Goal: Information Seeking & Learning: Learn about a topic

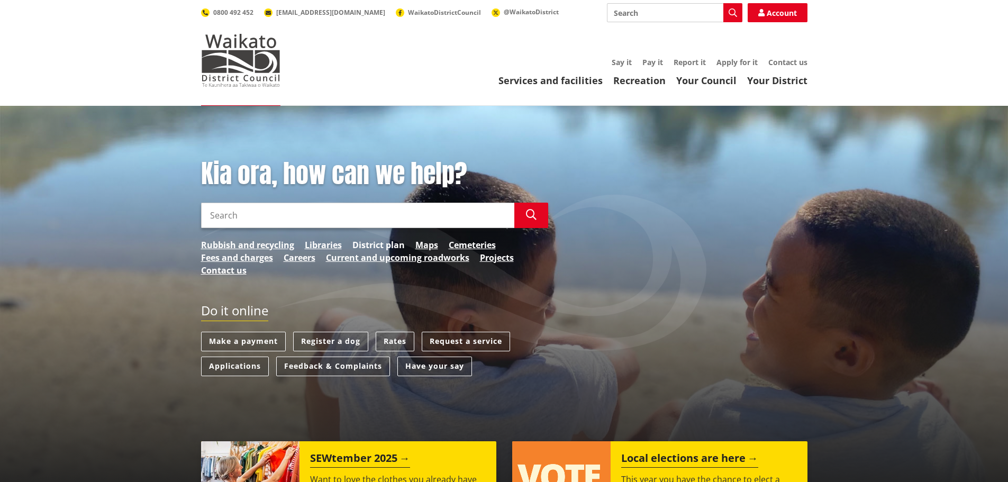
click at [391, 249] on link "District plan" at bounding box center [378, 245] width 52 height 13
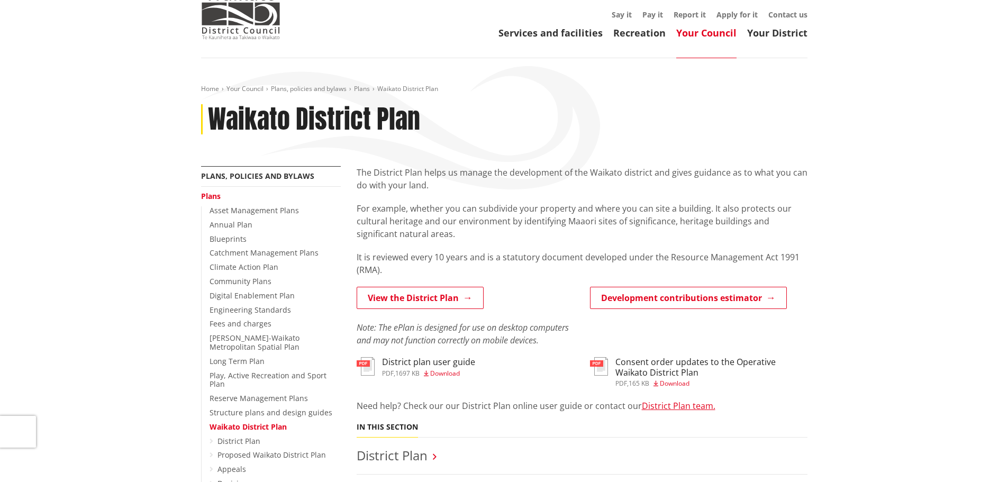
scroll to position [53, 0]
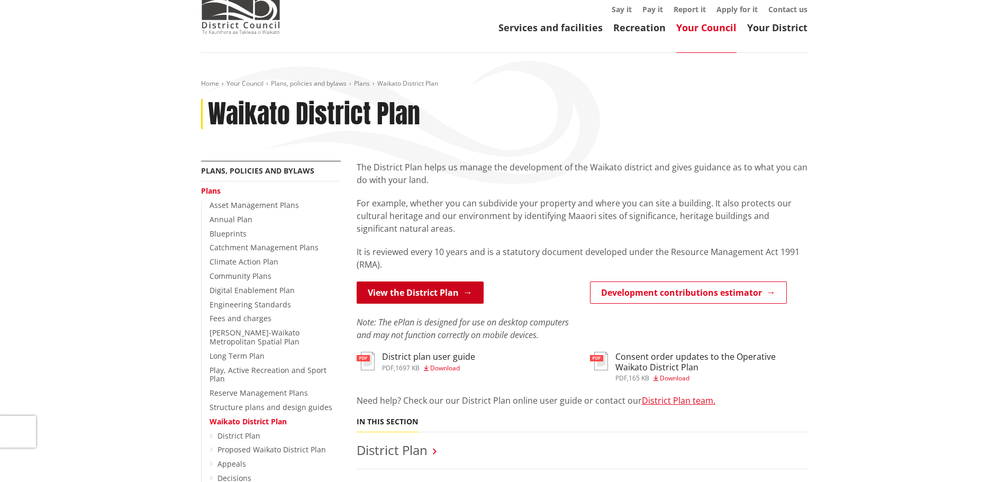
click at [403, 291] on link "View the District Plan" at bounding box center [420, 293] width 127 height 22
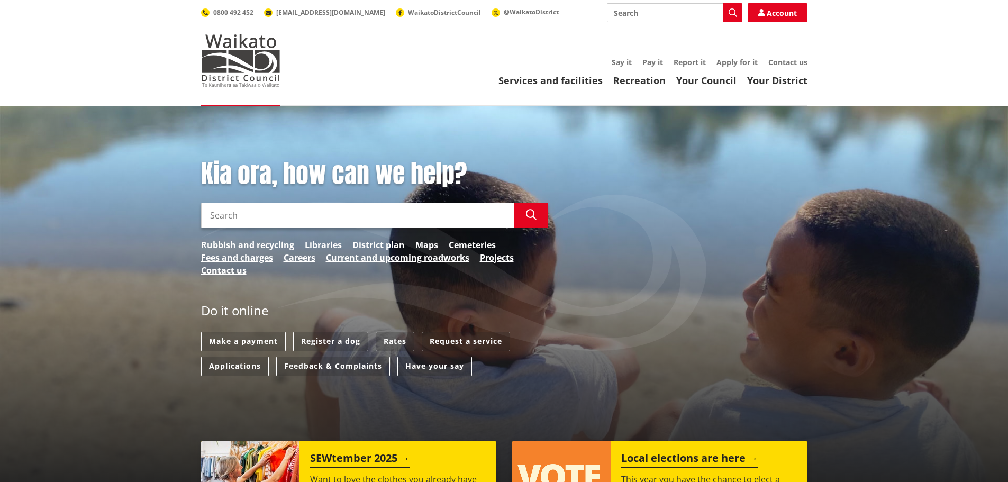
click at [390, 242] on link "District plan" at bounding box center [378, 245] width 52 height 13
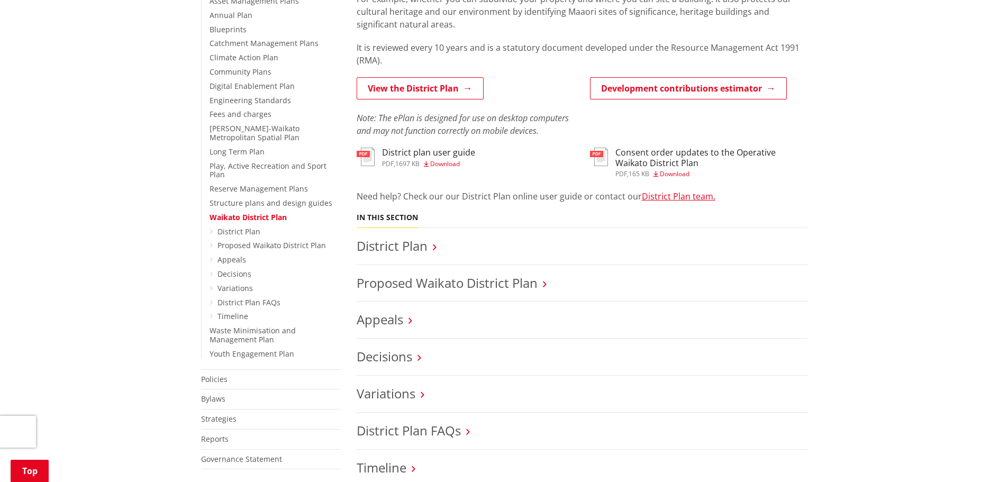
scroll to position [265, 0]
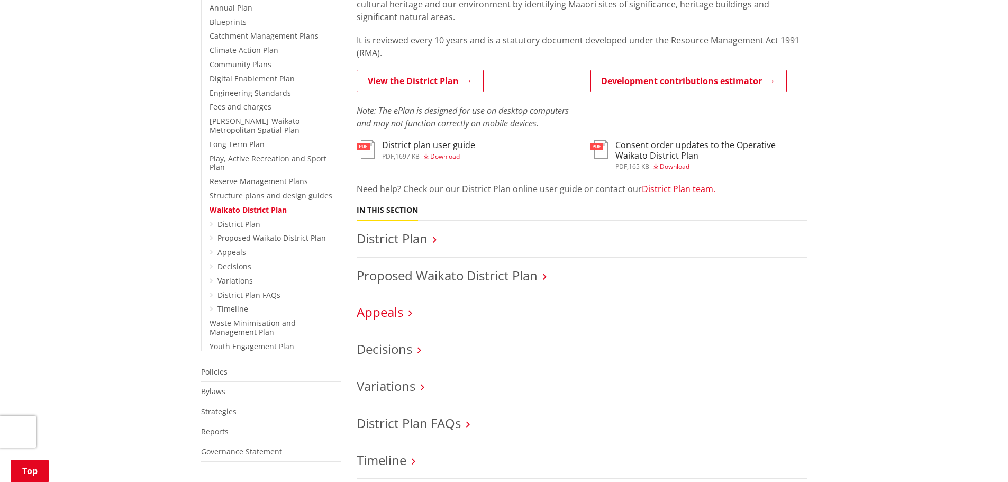
click at [402, 315] on link "Appeals" at bounding box center [380, 311] width 47 height 17
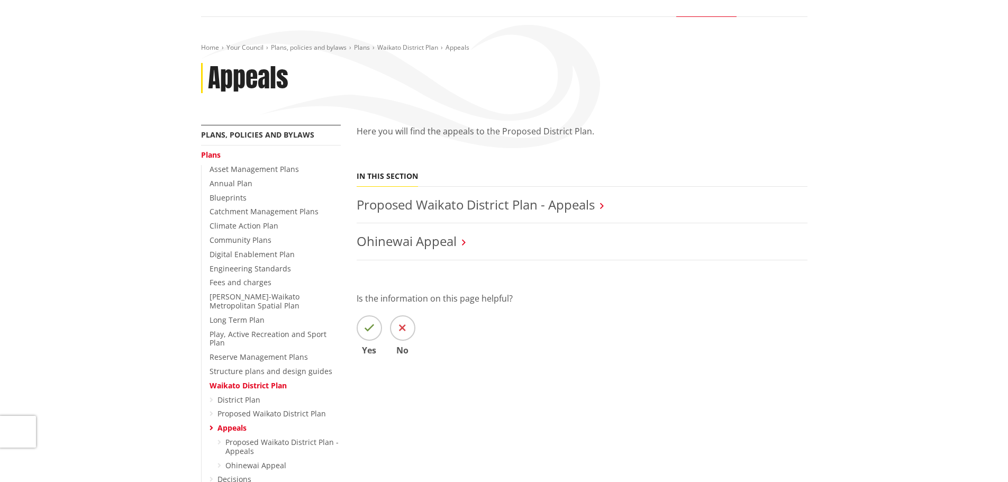
scroll to position [106, 0]
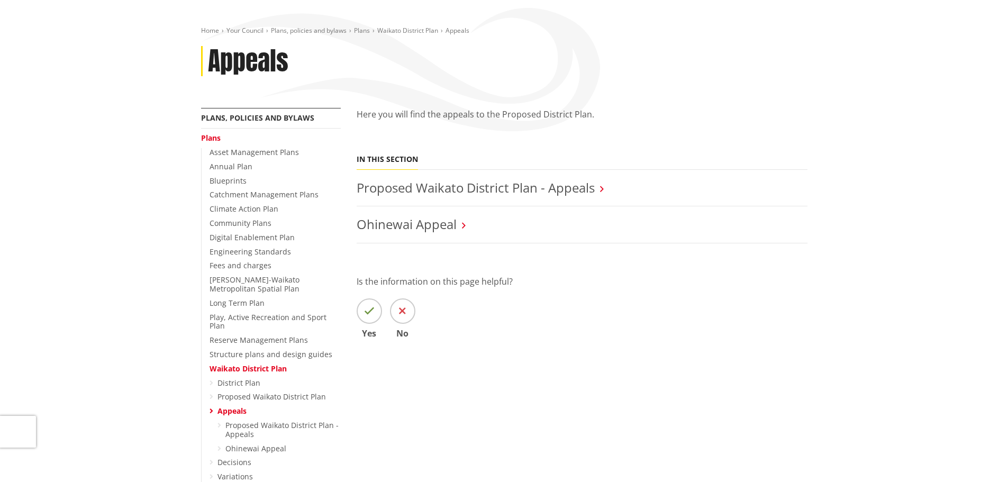
click at [600, 187] on h3 "Proposed Waikato District Plan - Appeals" at bounding box center [582, 187] width 451 height 15
click at [591, 190] on link "Proposed Waikato District Plan - Appeals" at bounding box center [476, 187] width 238 height 17
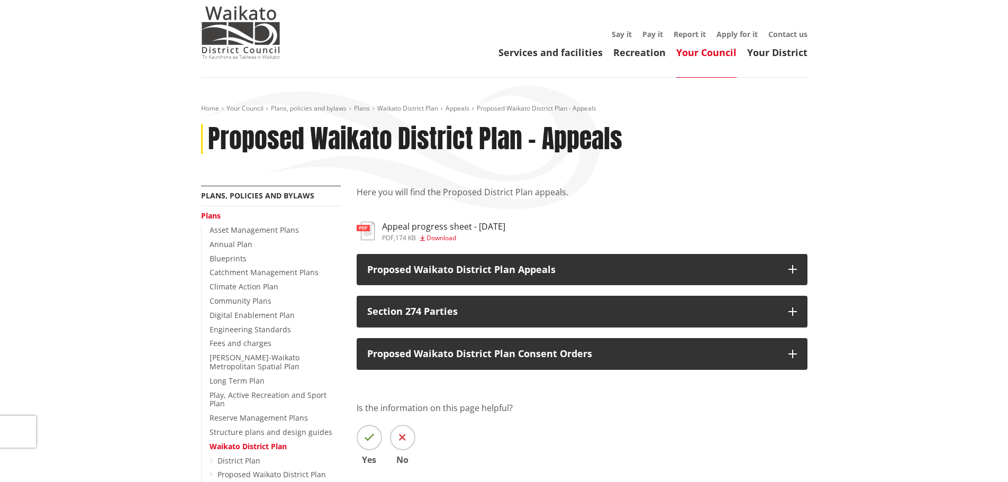
scroll to position [106, 0]
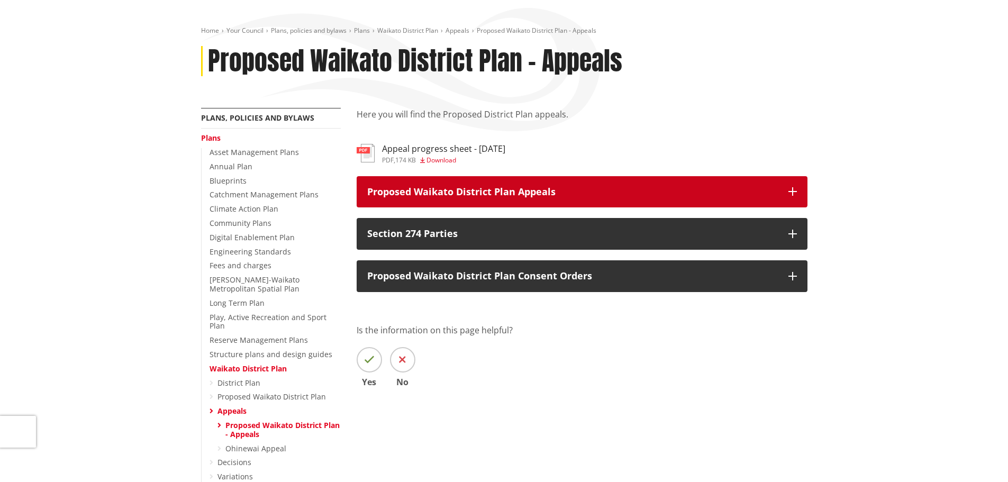
click at [794, 188] on icon "button" at bounding box center [793, 191] width 8 height 8
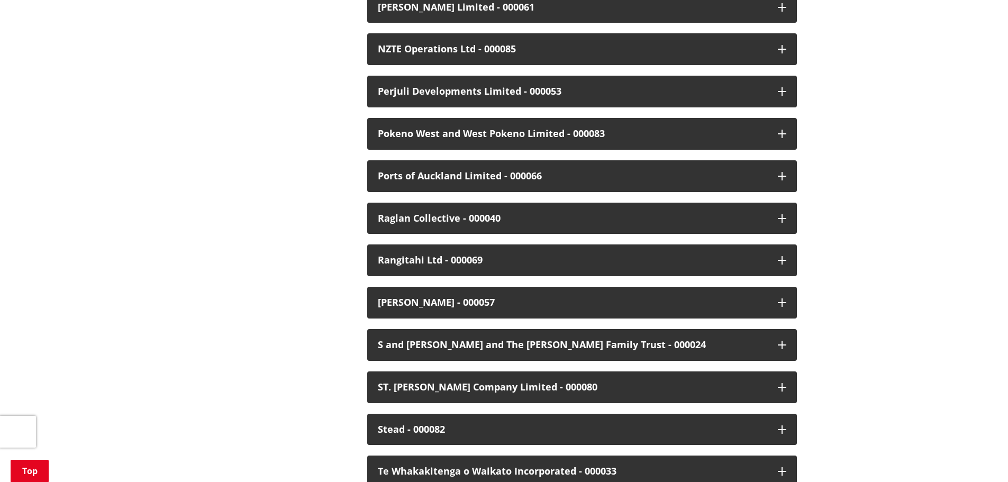
scroll to position [2170, 0]
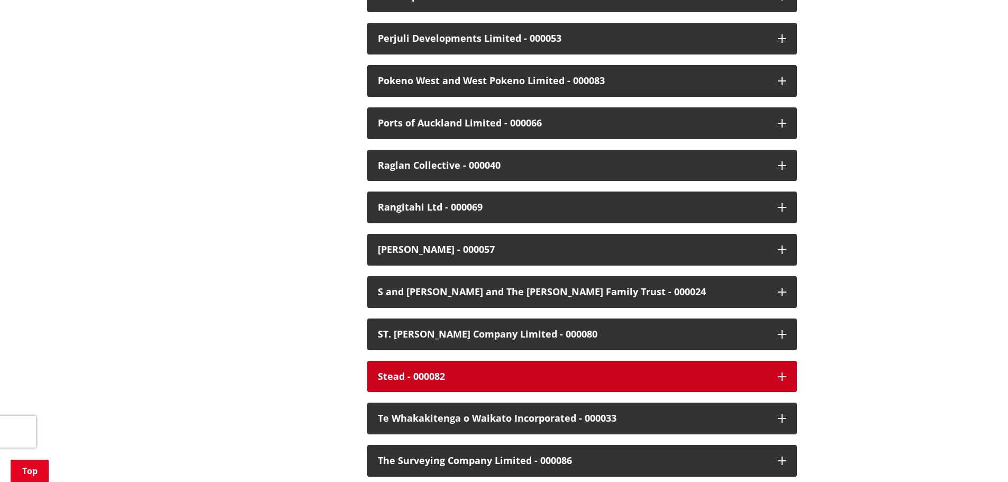
click at [467, 372] on div "Stead - 000082" at bounding box center [573, 377] width 390 height 11
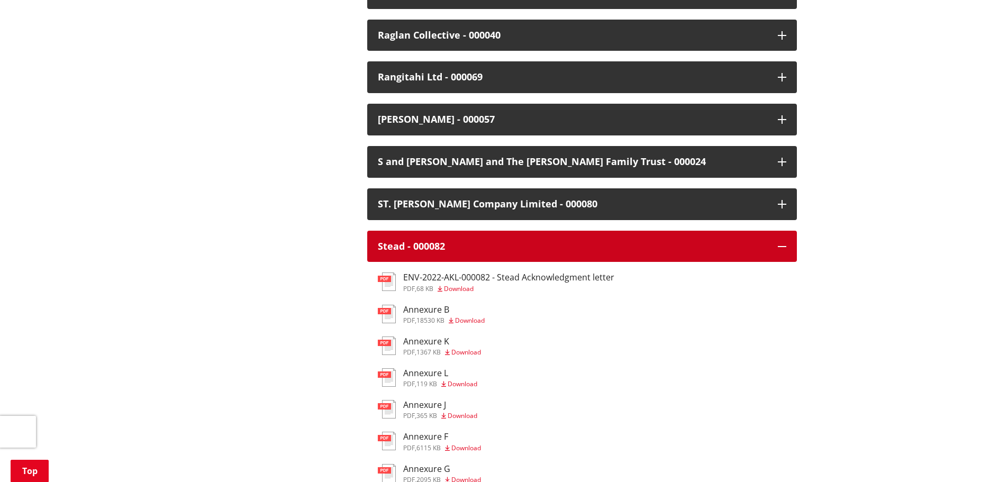
scroll to position [2276, 0]
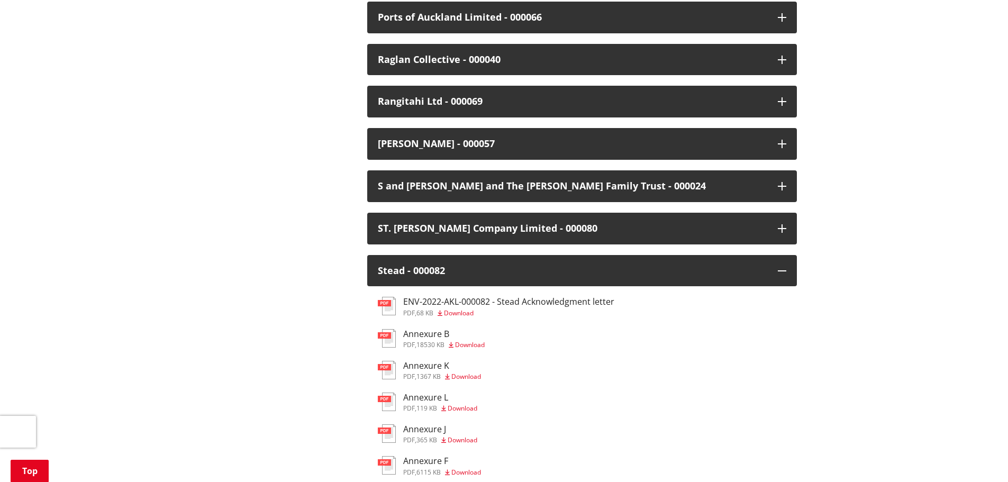
click at [474, 297] on h3 "ENV-2022-AKL-000082 - Stead Acknowledgment letter" at bounding box center [508, 302] width 211 height 10
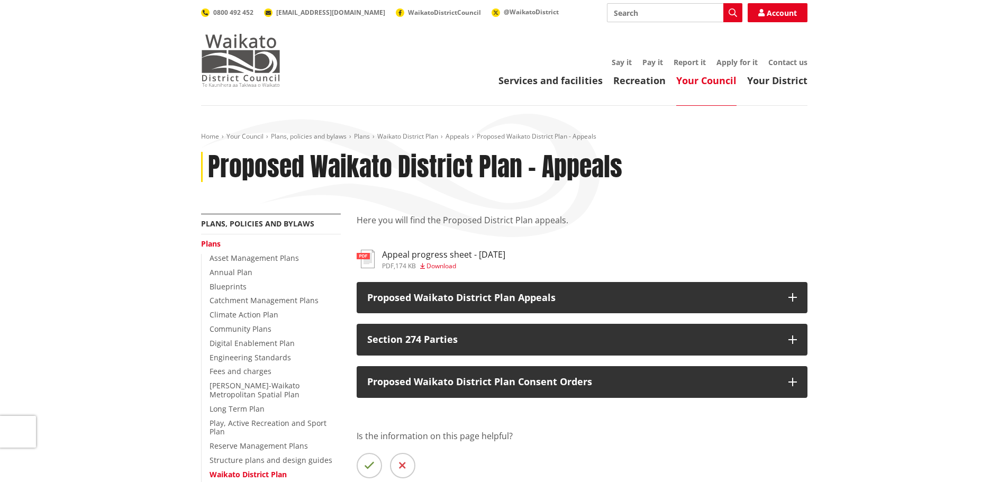
click at [243, 70] on img at bounding box center [240, 60] width 79 height 53
